Goal: Transaction & Acquisition: Purchase product/service

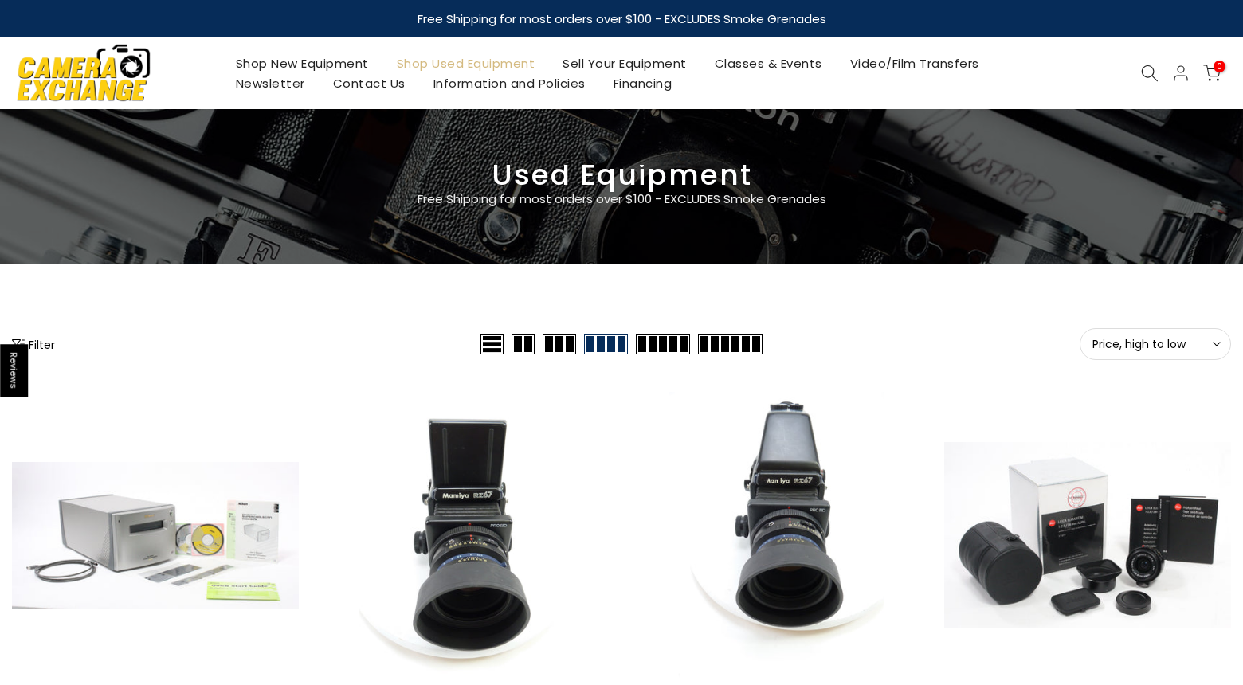
click at [51, 342] on button "Filter" at bounding box center [33, 344] width 43 height 16
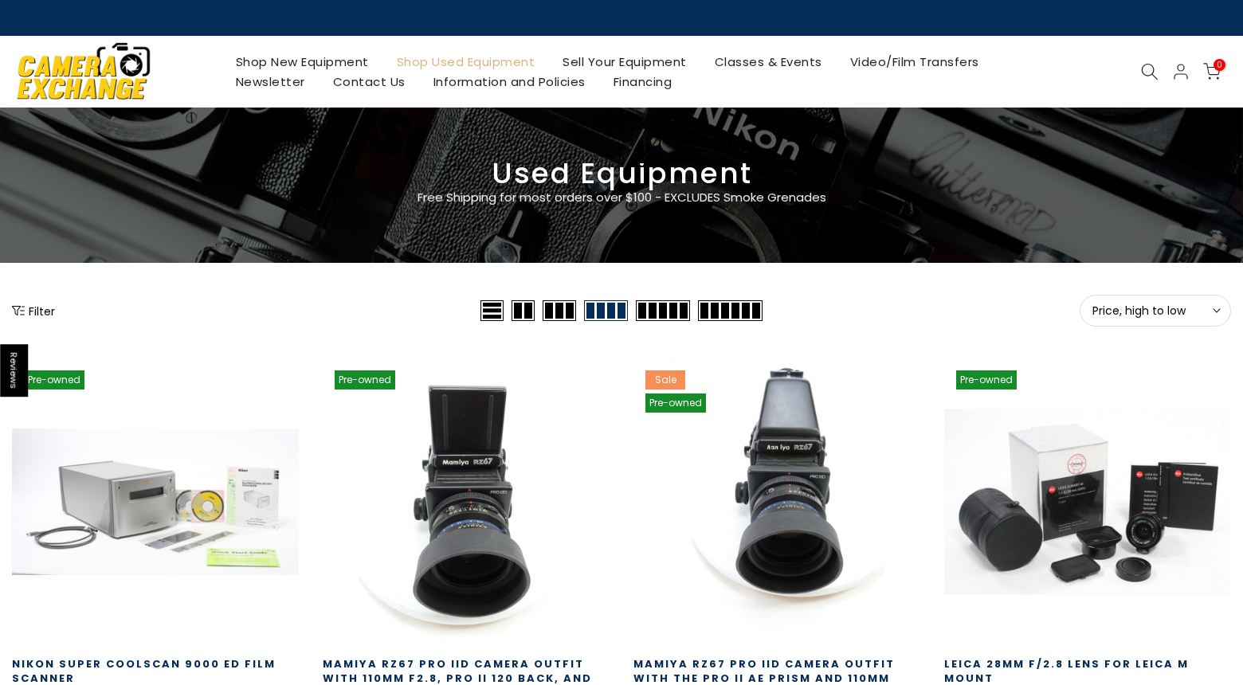
click at [41, 312] on button "Filter" at bounding box center [33, 311] width 43 height 16
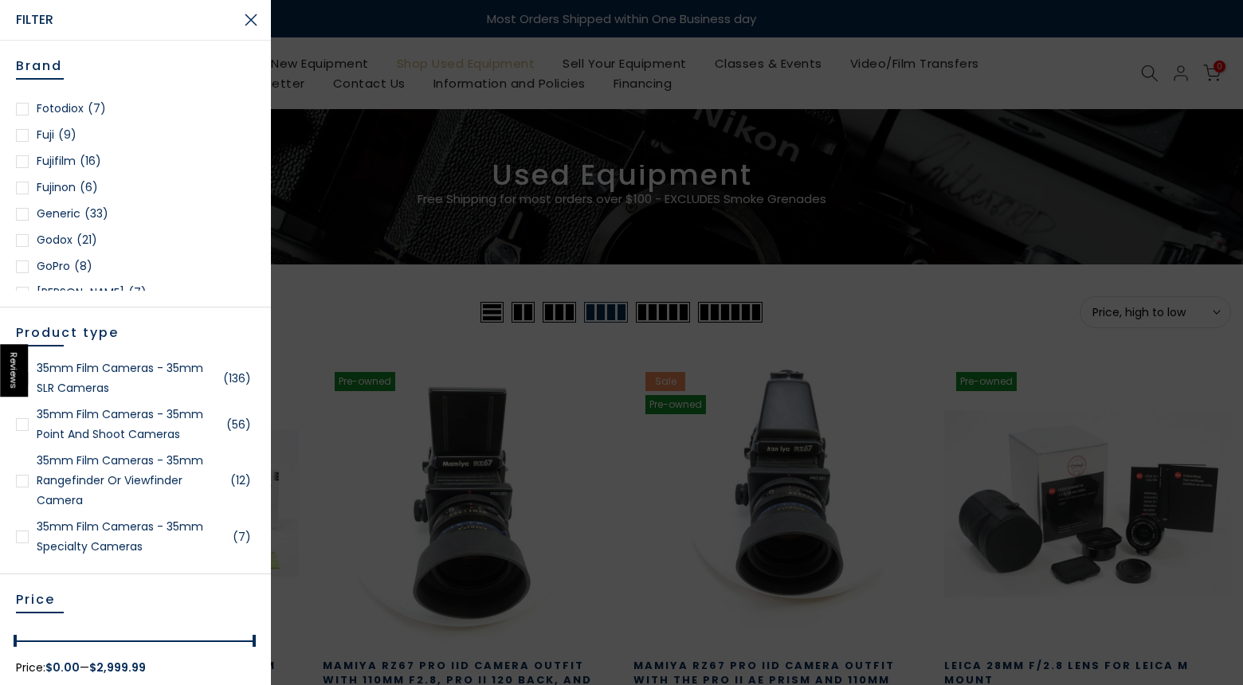
scroll to position [651, 0]
click at [28, 133] on div at bounding box center [22, 134] width 13 height 13
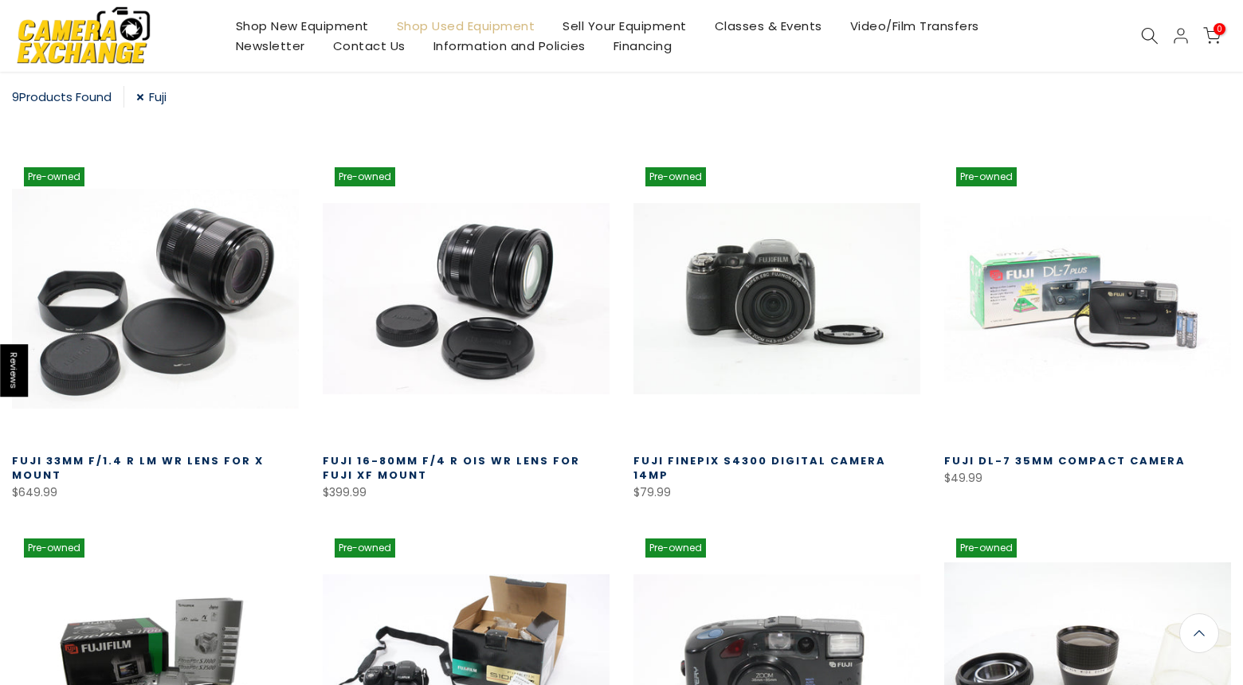
scroll to position [279, 0]
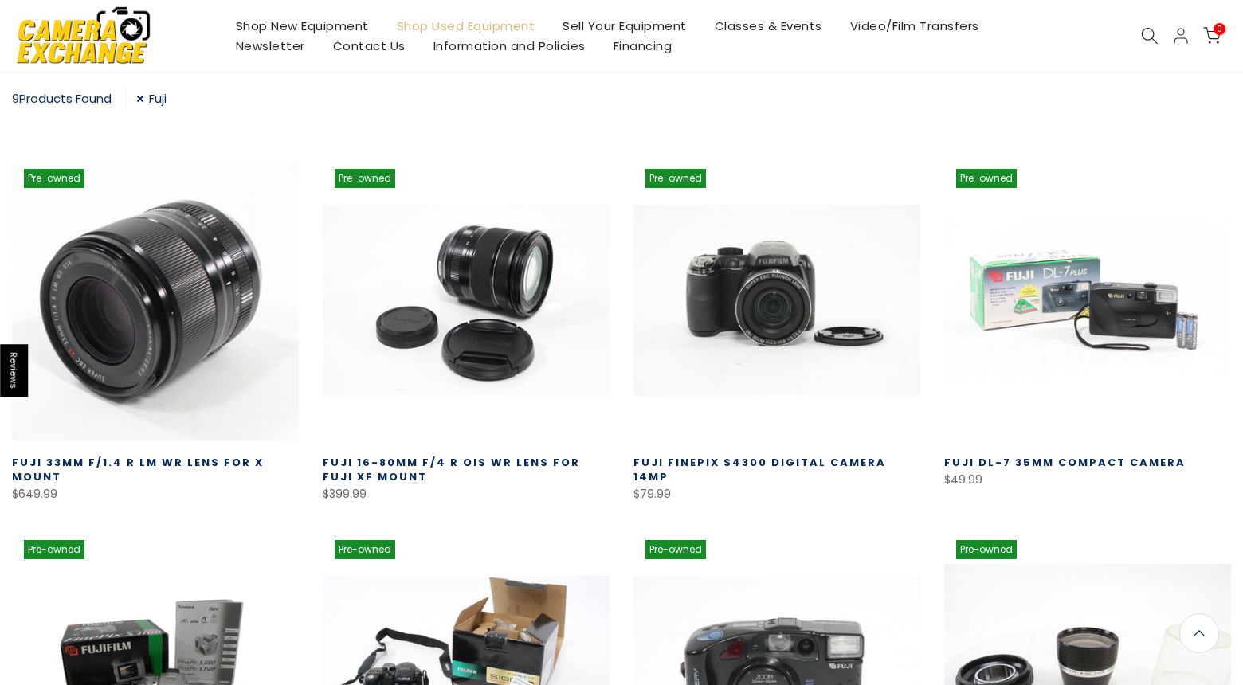
click at [159, 341] on link at bounding box center [155, 300] width 287 height 287
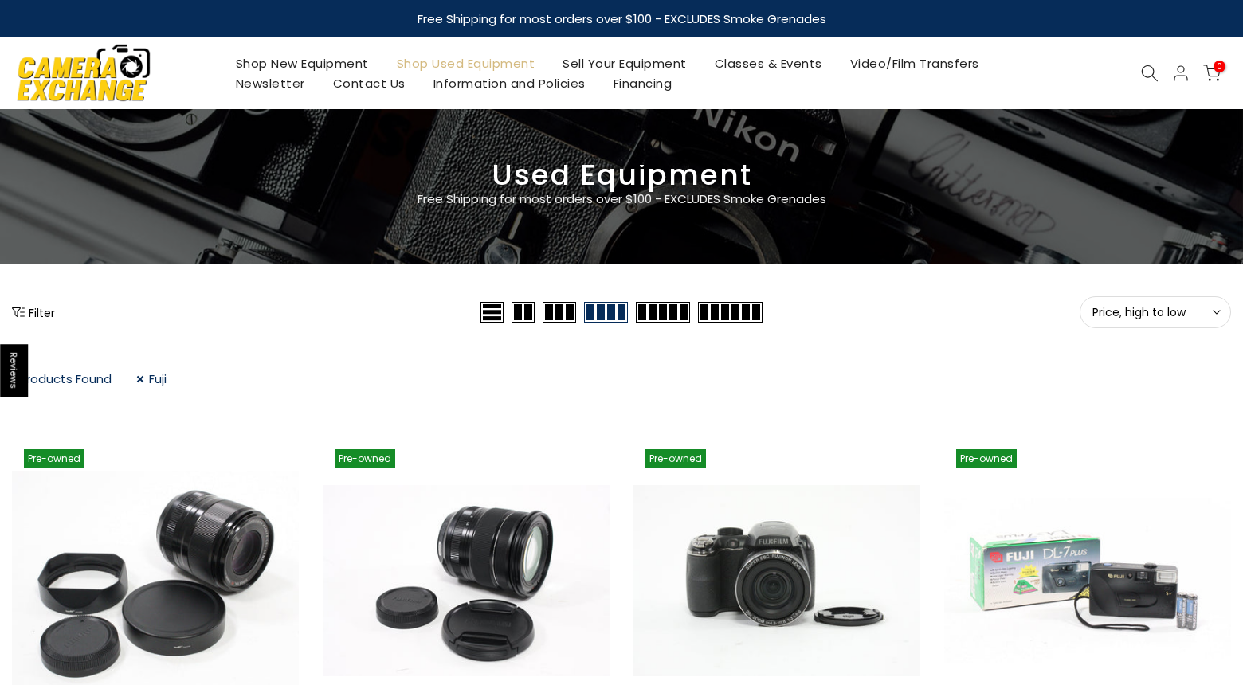
click at [46, 319] on button "Filter" at bounding box center [33, 312] width 43 height 16
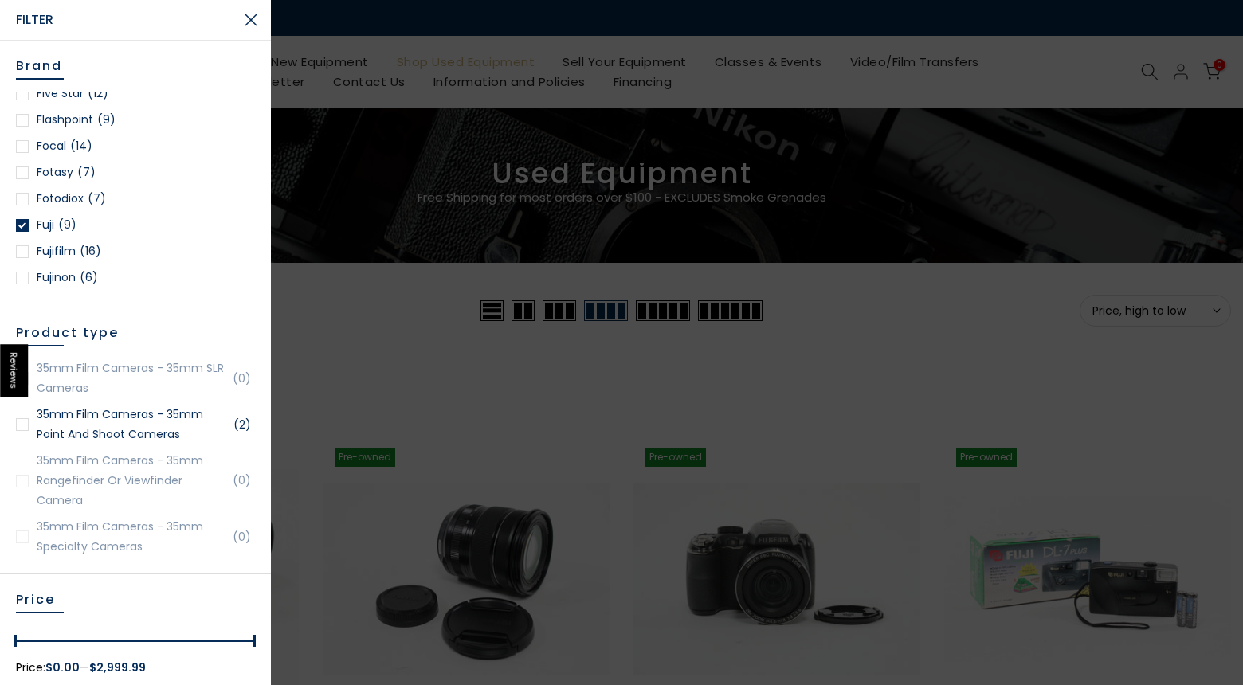
scroll to position [561, 0]
click at [30, 225] on link "Fuji (9)" at bounding box center [135, 224] width 239 height 20
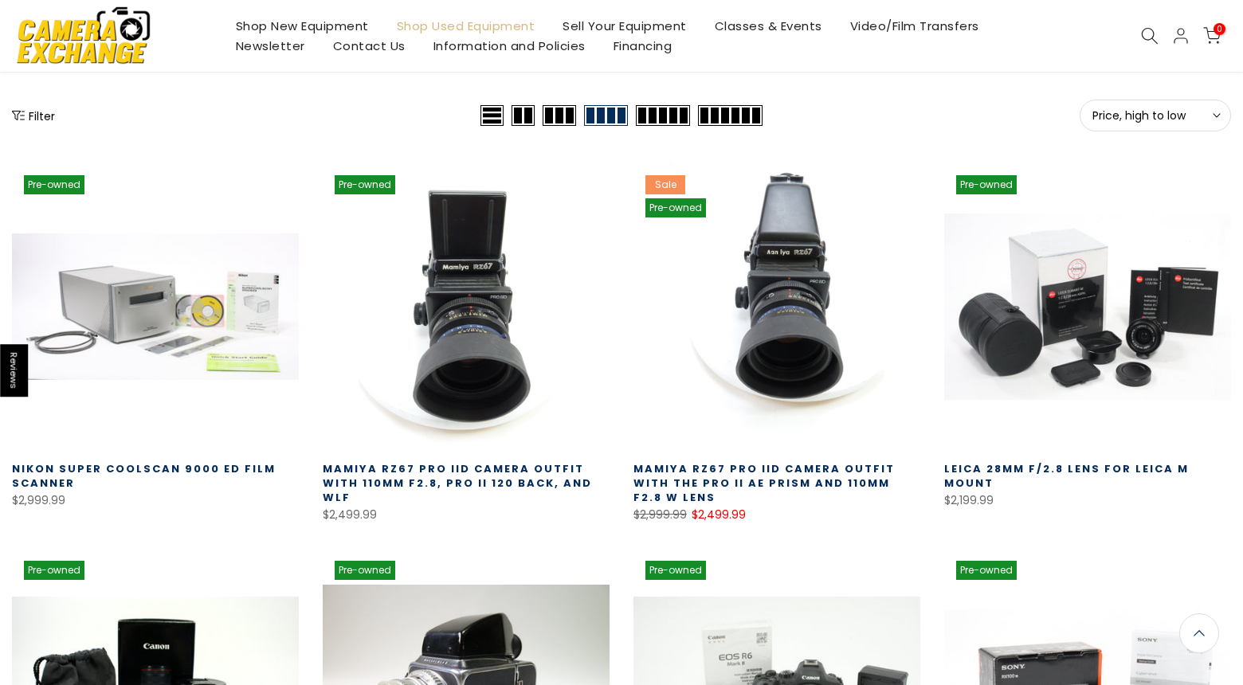
scroll to position [195, 0]
click at [37, 115] on button "Filter" at bounding box center [33, 116] width 43 height 16
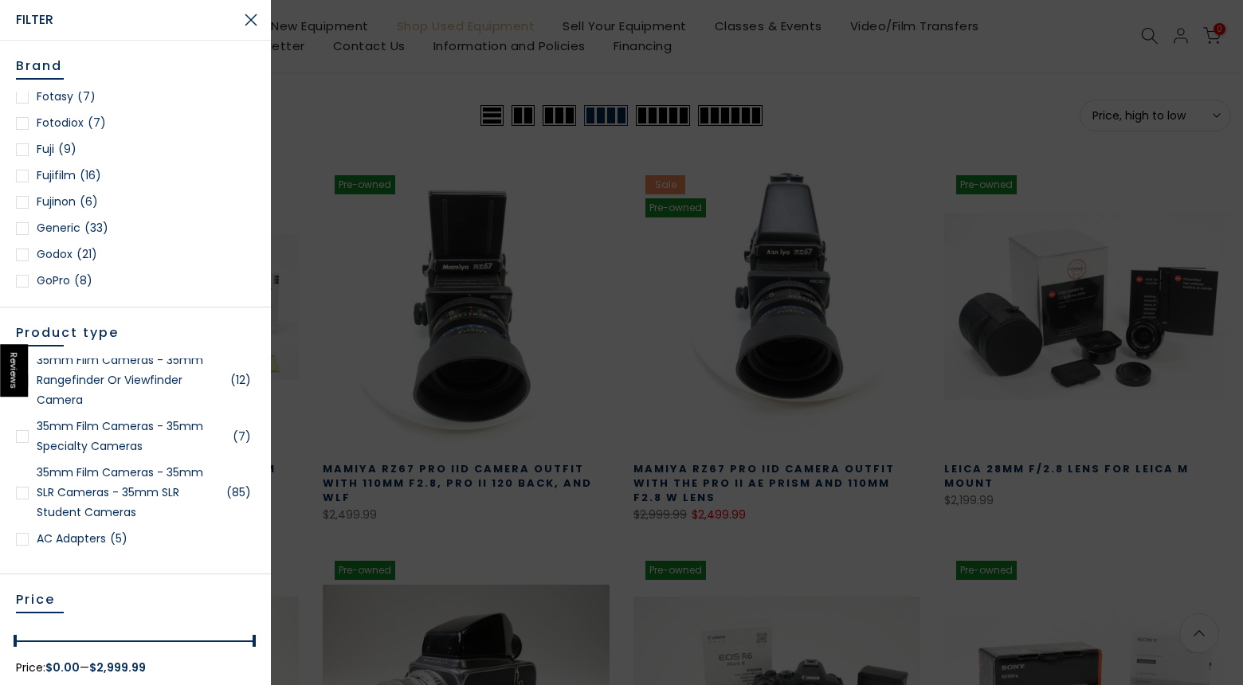
click at [21, 174] on div at bounding box center [22, 176] width 13 height 13
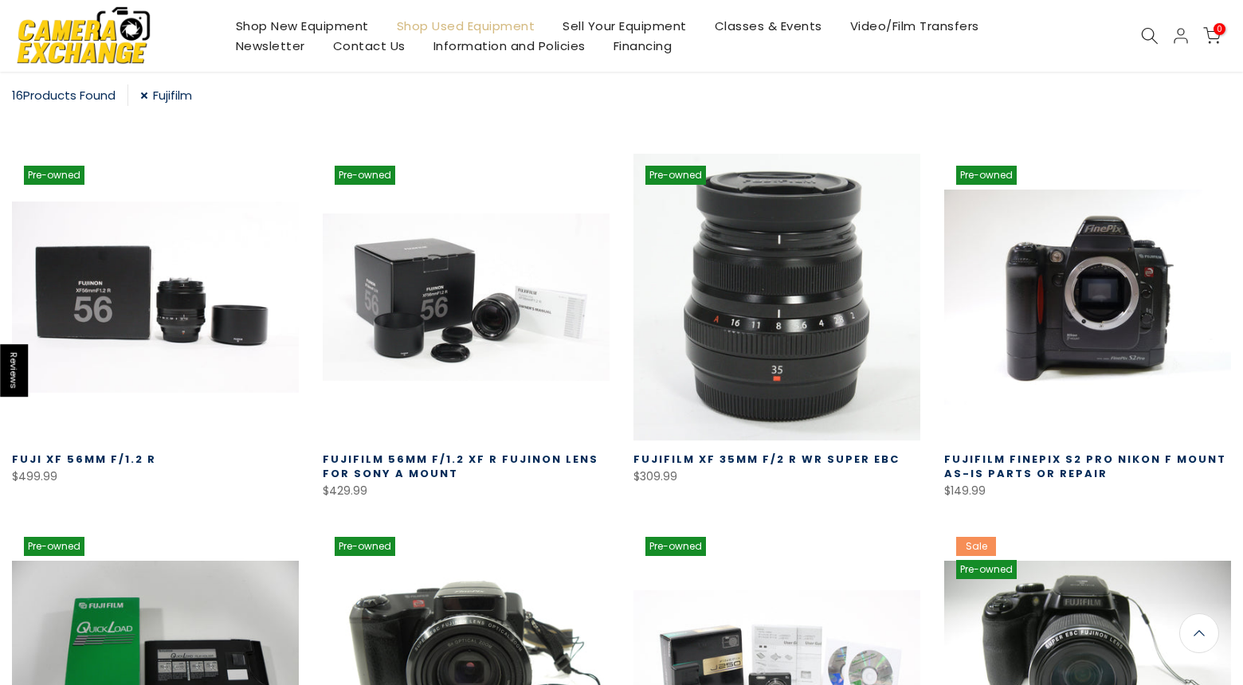
scroll to position [286, 0]
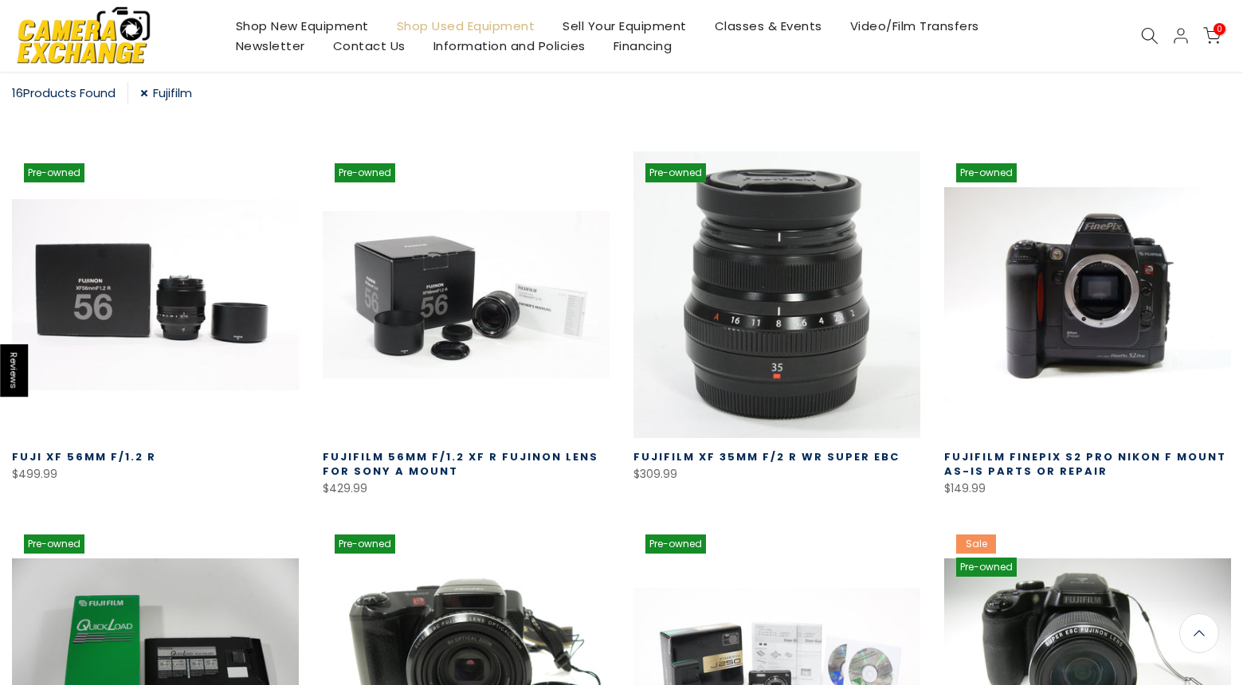
click at [459, 320] on link at bounding box center [466, 294] width 287 height 287
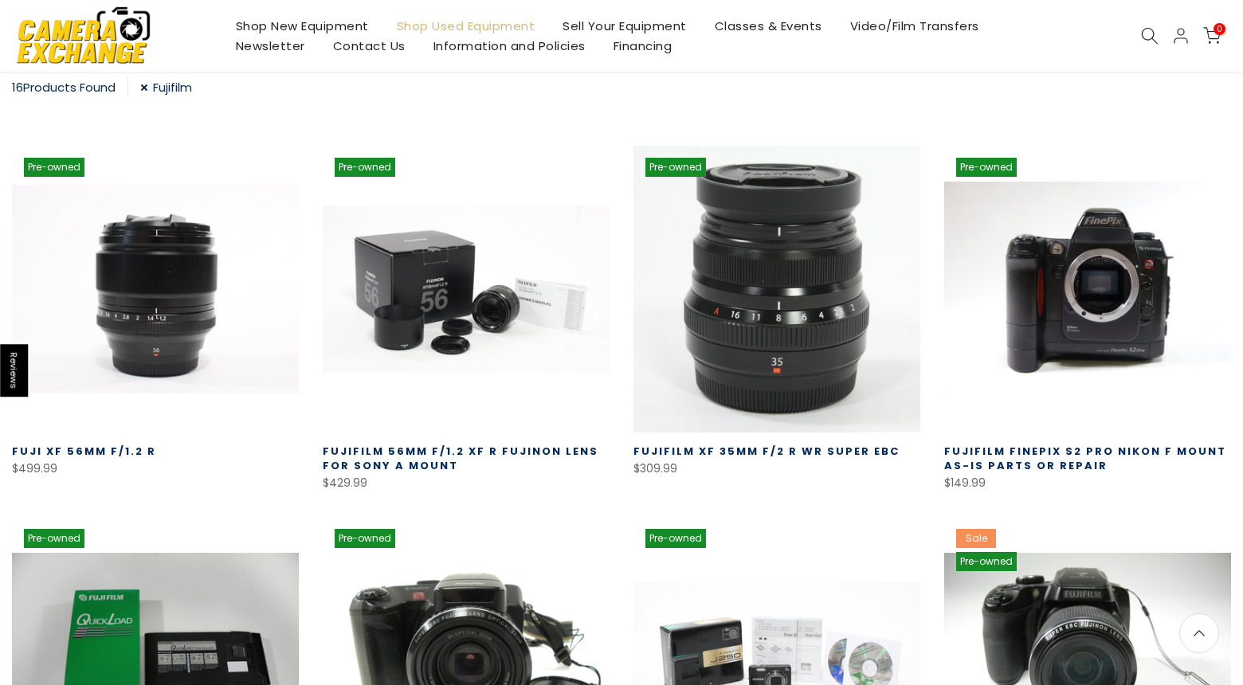
scroll to position [293, 0]
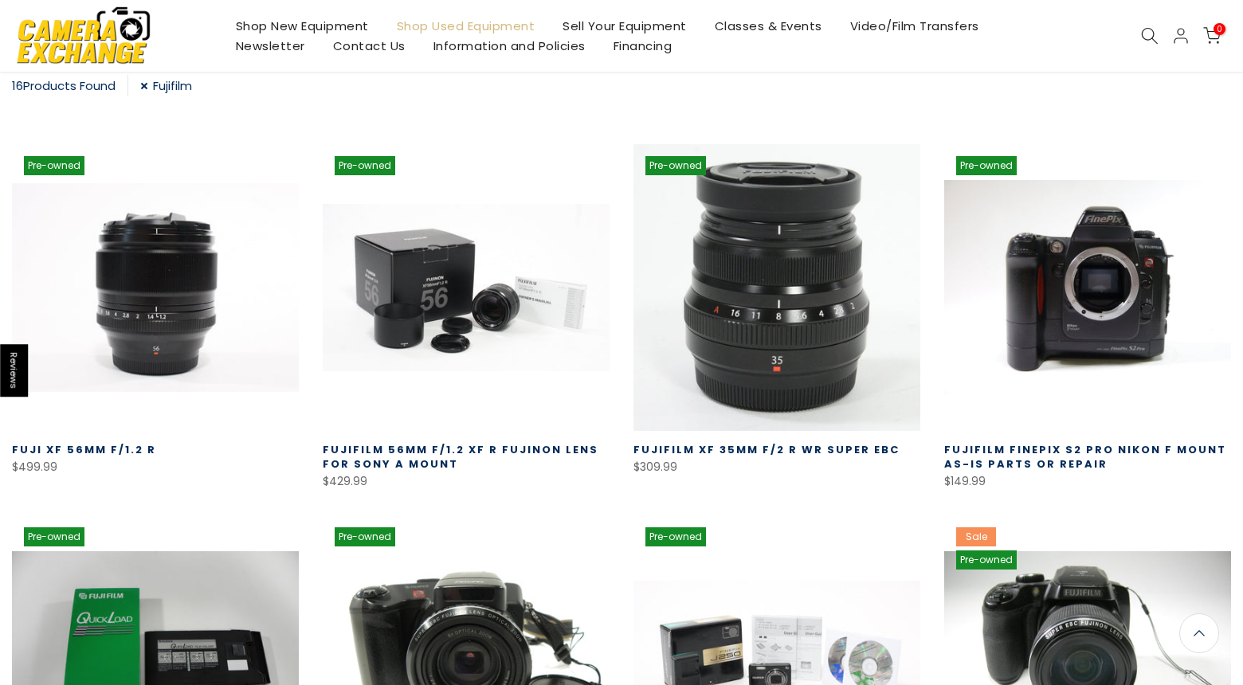
click at [161, 308] on link at bounding box center [155, 287] width 287 height 287
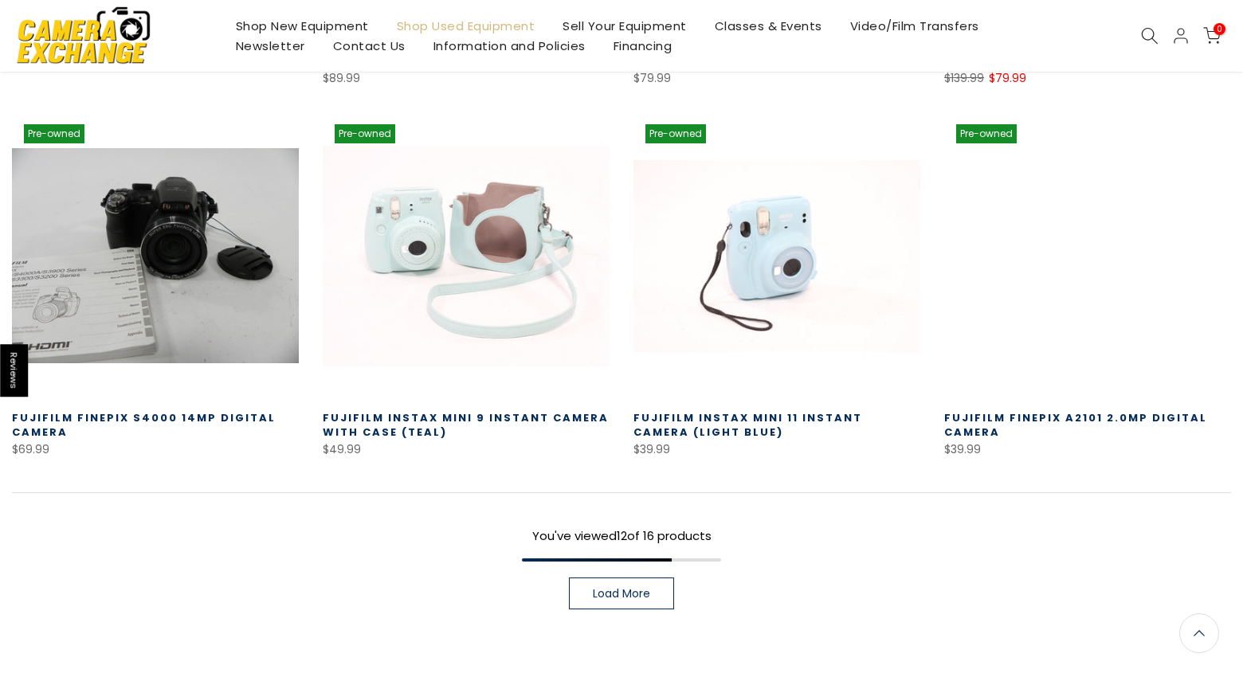
scroll to position [1253, 0]
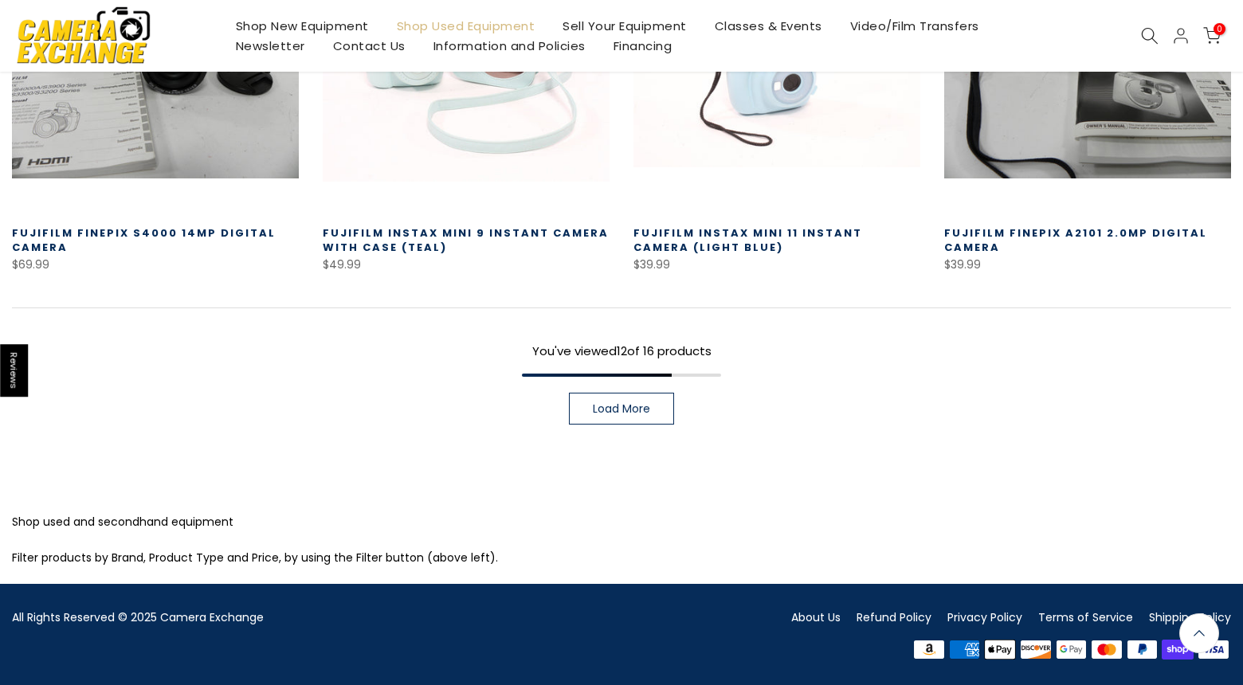
click at [615, 411] on span "Load More" at bounding box center [621, 408] width 57 height 11
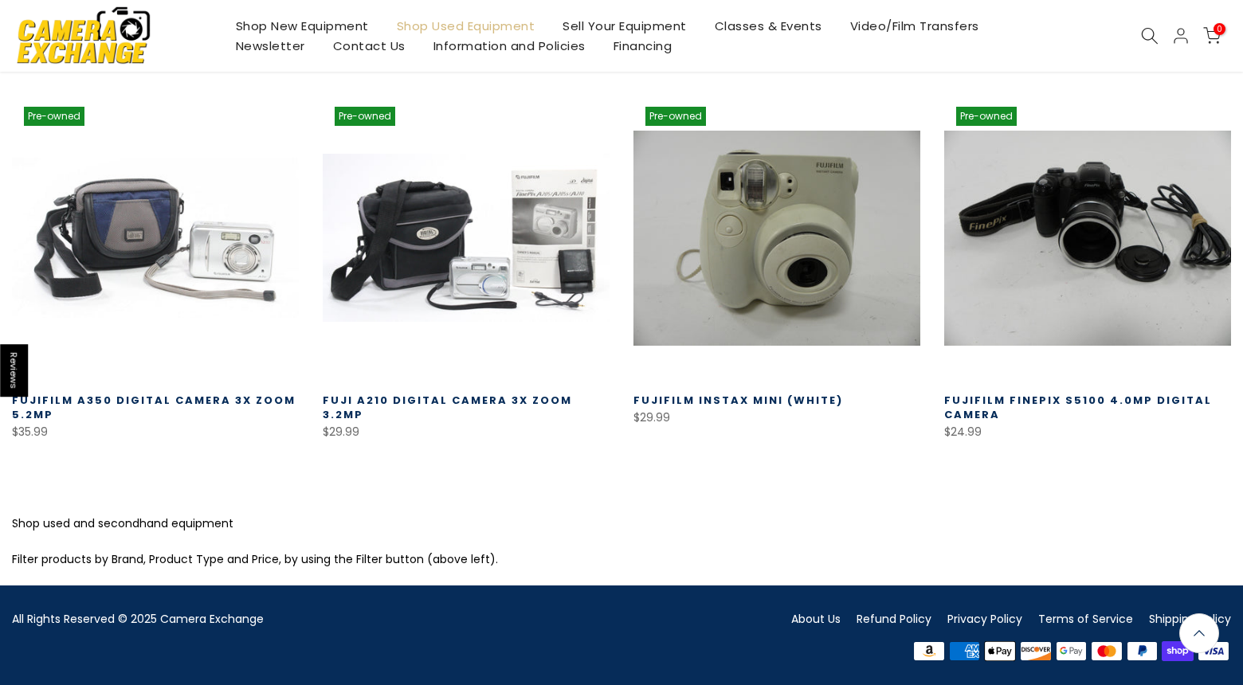
scroll to position [1459, 0]
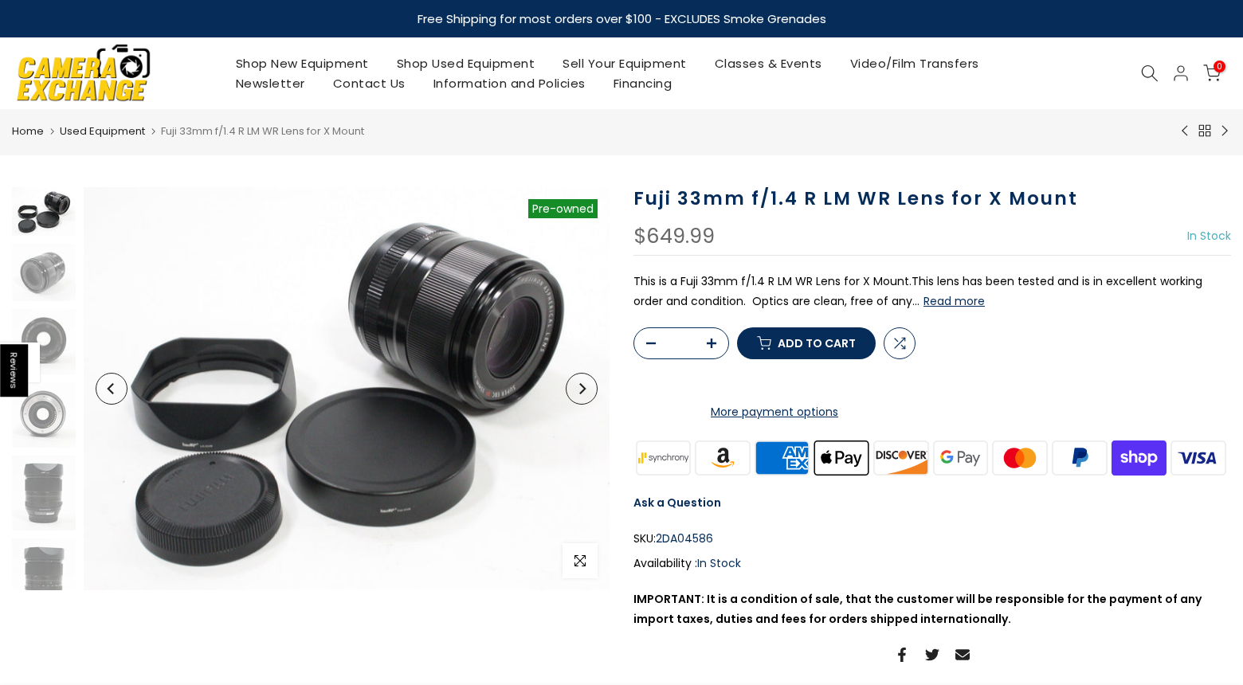
click at [213, 448] on img at bounding box center [347, 388] width 526 height 403
click at [205, 436] on img at bounding box center [347, 388] width 526 height 403
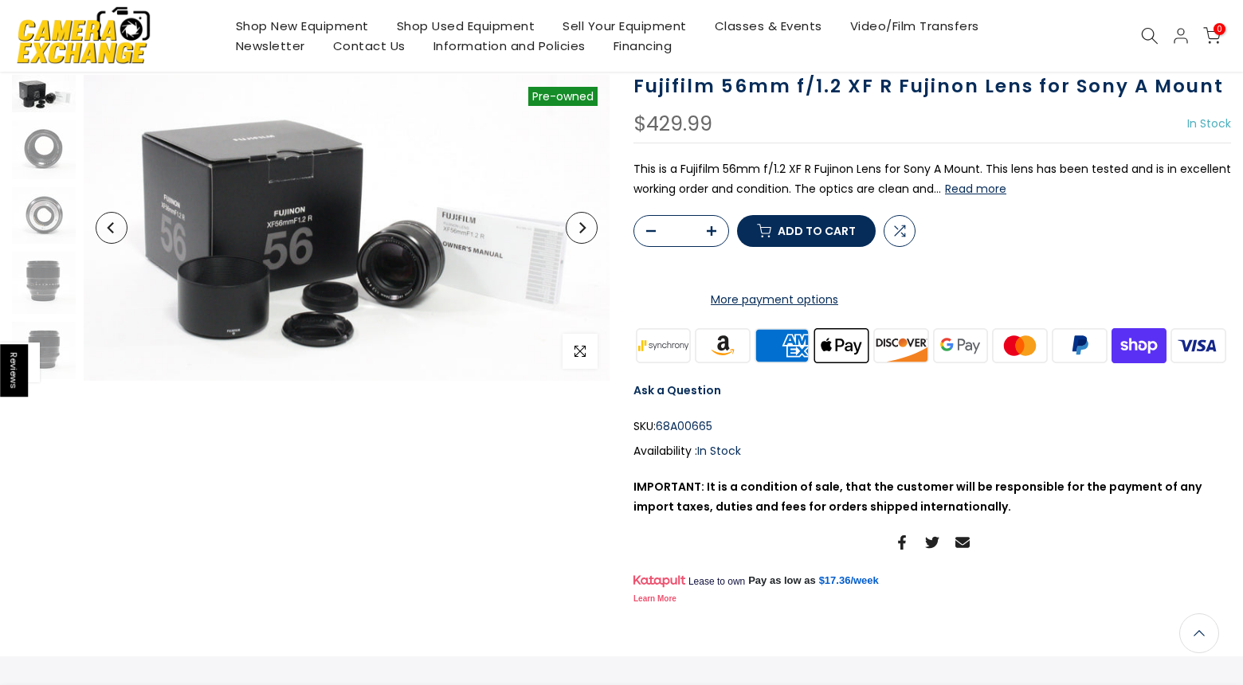
scroll to position [114, 0]
